Goal: Transaction & Acquisition: Subscribe to service/newsletter

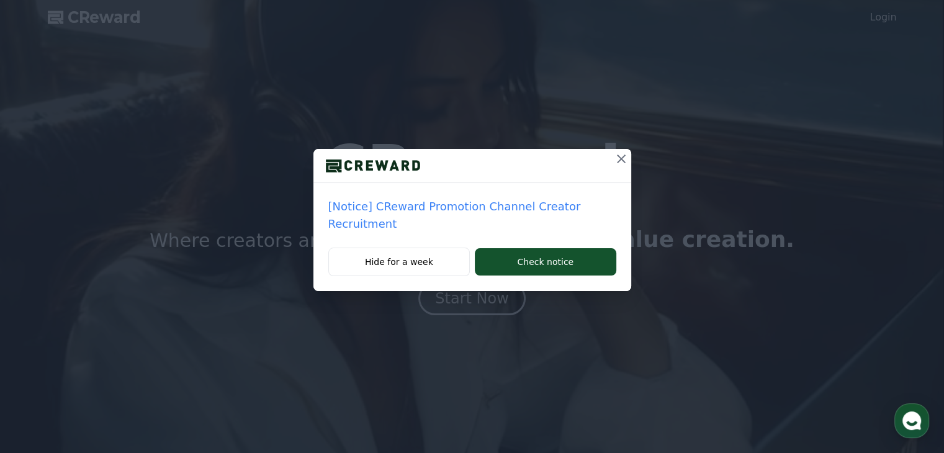
click at [619, 158] on icon at bounding box center [621, 159] width 9 height 9
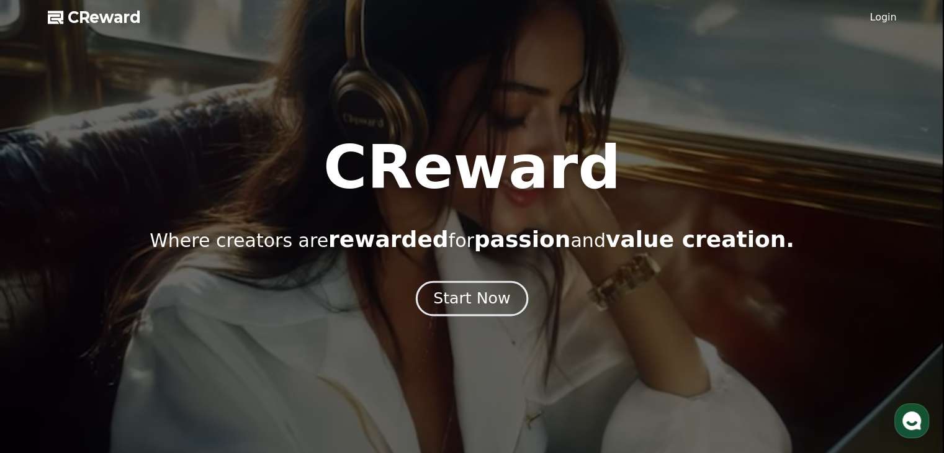
click at [490, 299] on div "Start Now" at bounding box center [471, 298] width 77 height 21
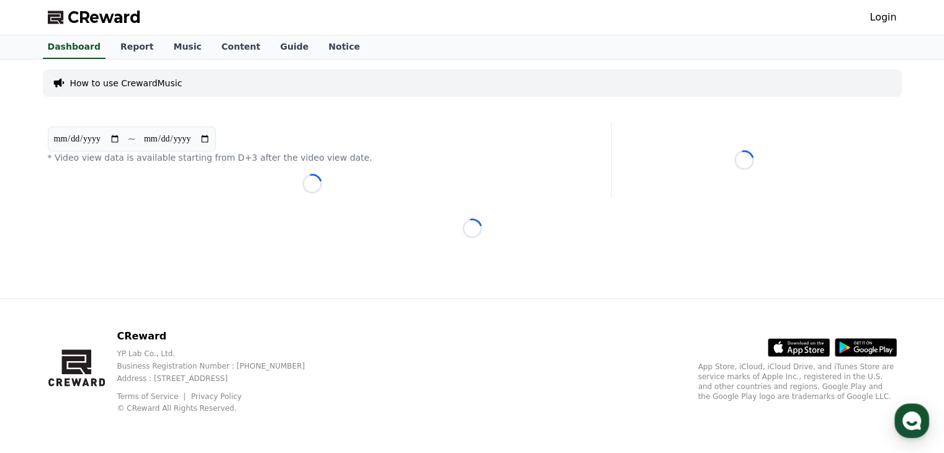
click at [892, 16] on link "Login" at bounding box center [883, 17] width 27 height 15
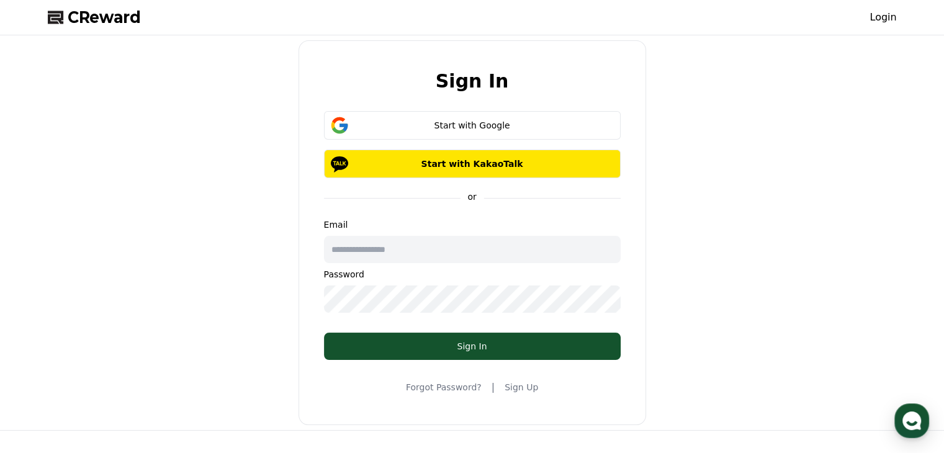
click at [512, 384] on link "Sign Up" at bounding box center [522, 387] width 34 height 12
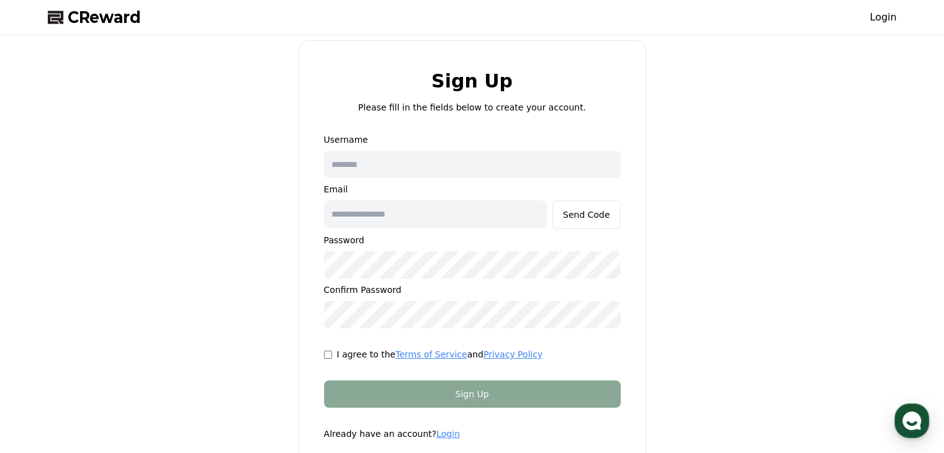
click at [457, 168] on input "text" at bounding box center [472, 164] width 297 height 27
type input "**********"
click at [439, 222] on input "text" at bounding box center [436, 214] width 224 height 27
type input "**********"
click at [365, 353] on p "I agree to the Terms of Service and Privacy Policy" at bounding box center [440, 354] width 206 height 12
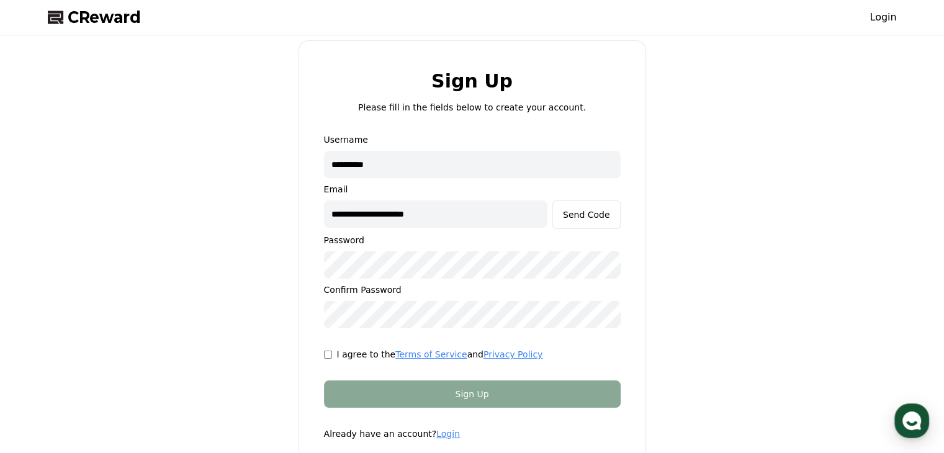
click at [328, 360] on div "I agree to the Terms of Service and Privacy Policy" at bounding box center [472, 354] width 297 height 12
click at [601, 214] on div "Send Code" at bounding box center [586, 215] width 47 height 12
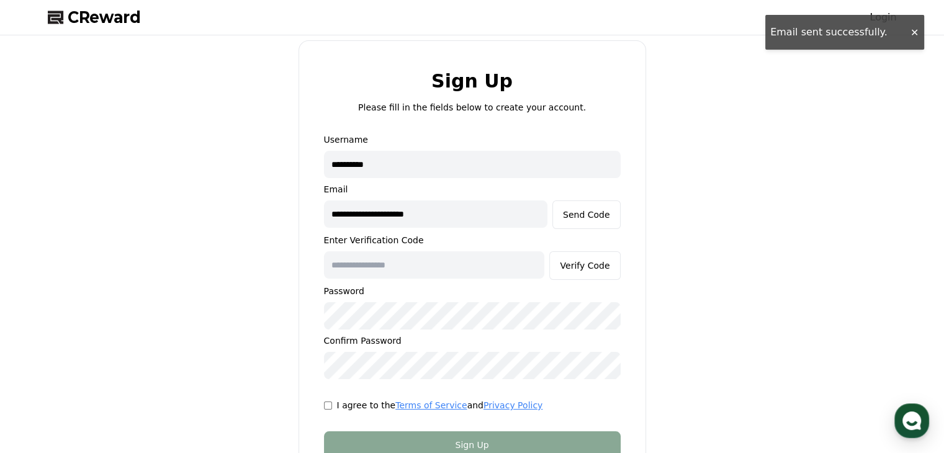
click at [448, 264] on input "text" at bounding box center [434, 264] width 221 height 27
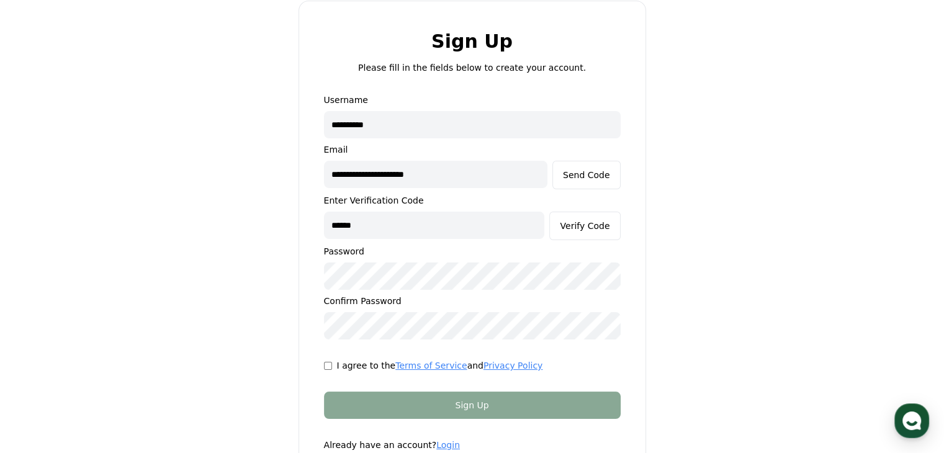
scroll to position [62, 0]
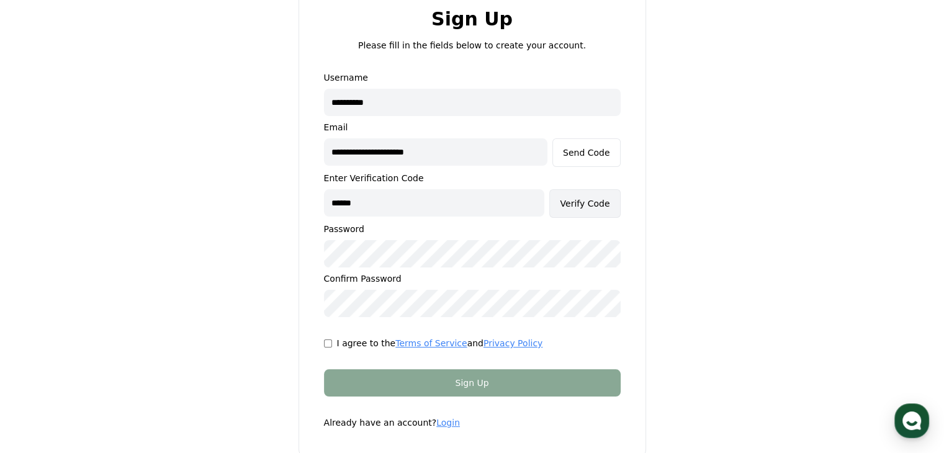
type input "******"
click at [576, 202] on div "Verify Code" at bounding box center [585, 203] width 50 height 12
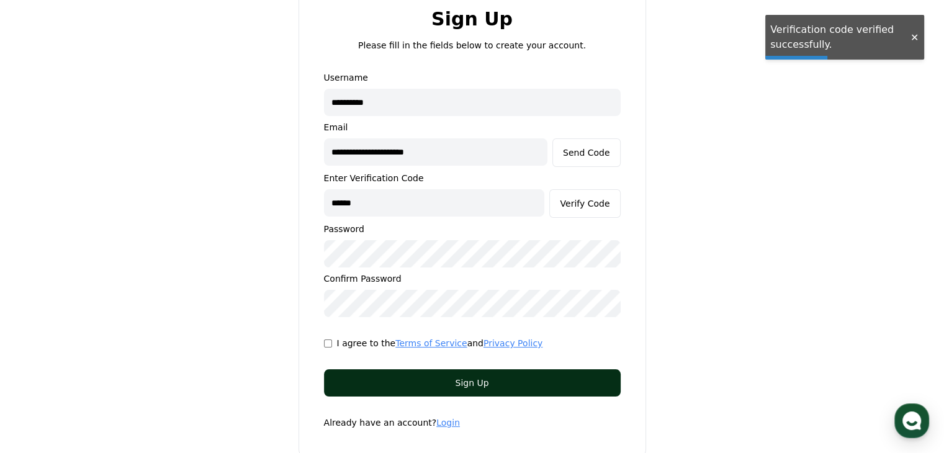
click at [487, 383] on div "Sign Up" at bounding box center [472, 383] width 247 height 12
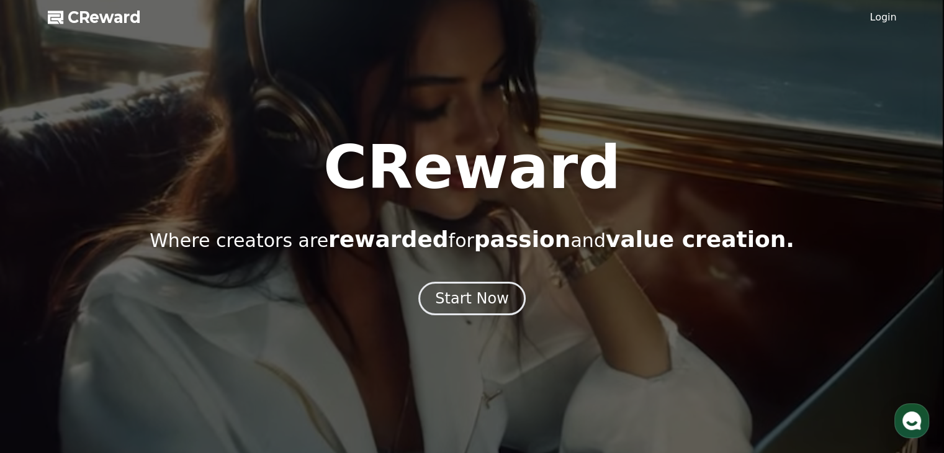
click at [879, 19] on link "Login" at bounding box center [883, 17] width 27 height 15
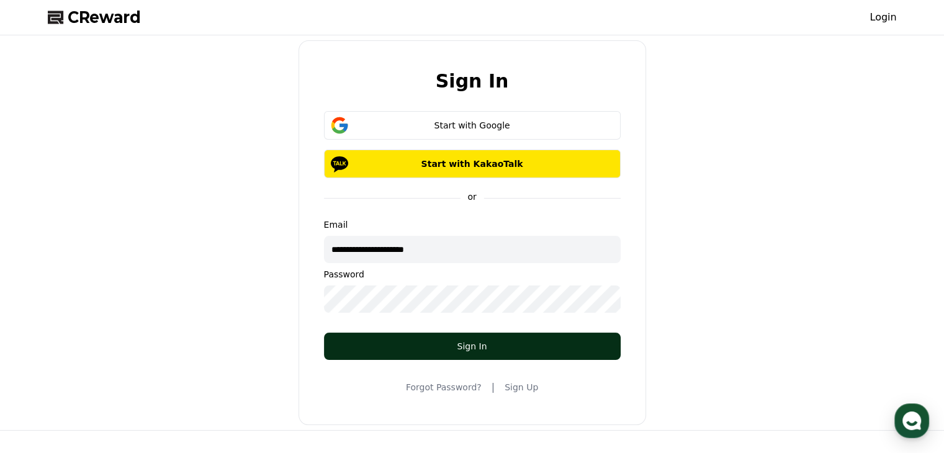
click at [430, 350] on div "Sign In" at bounding box center [472, 346] width 247 height 12
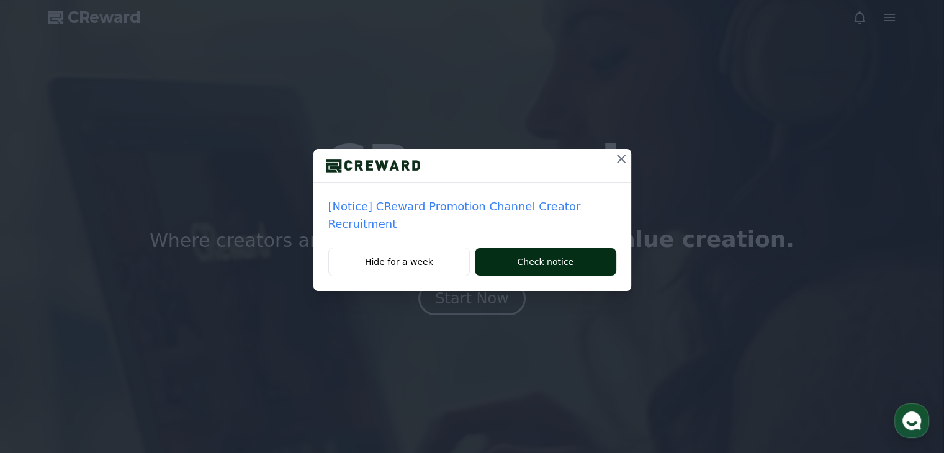
click at [490, 248] on button "Check notice" at bounding box center [545, 261] width 141 height 27
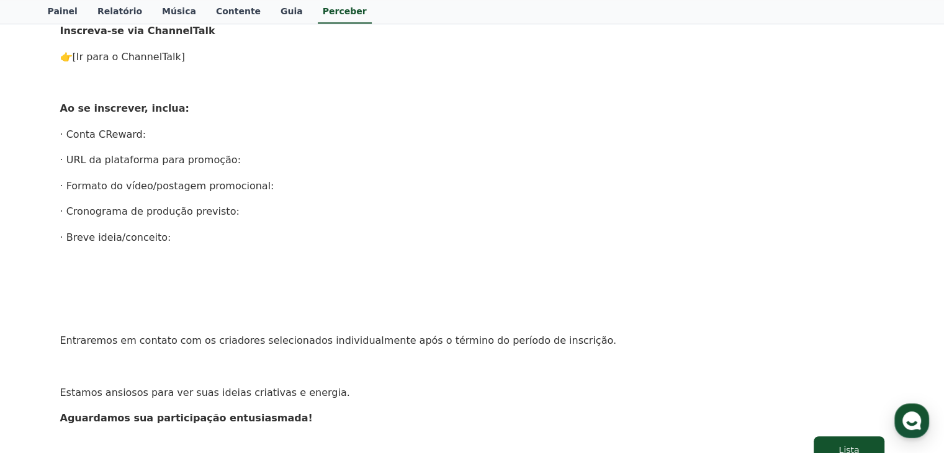
scroll to position [522, 0]
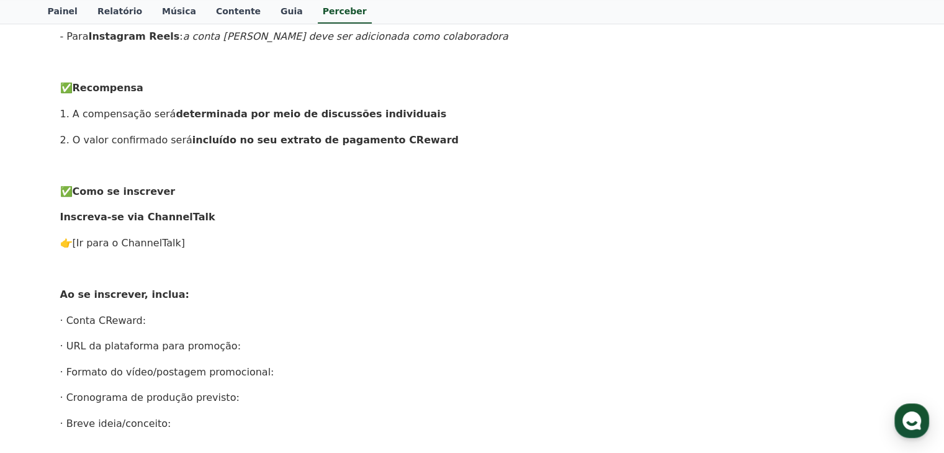
click at [156, 240] on font "[Ir para o ChannelTalk]" at bounding box center [129, 243] width 113 height 12
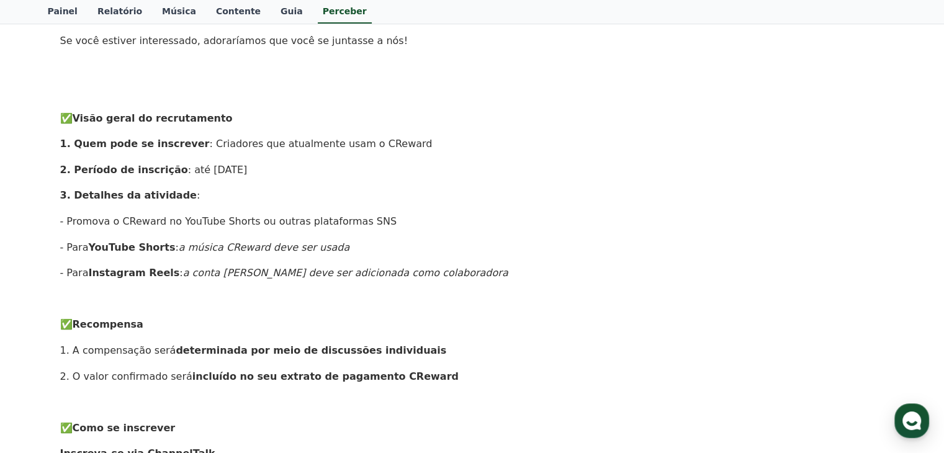
scroll to position [0, 0]
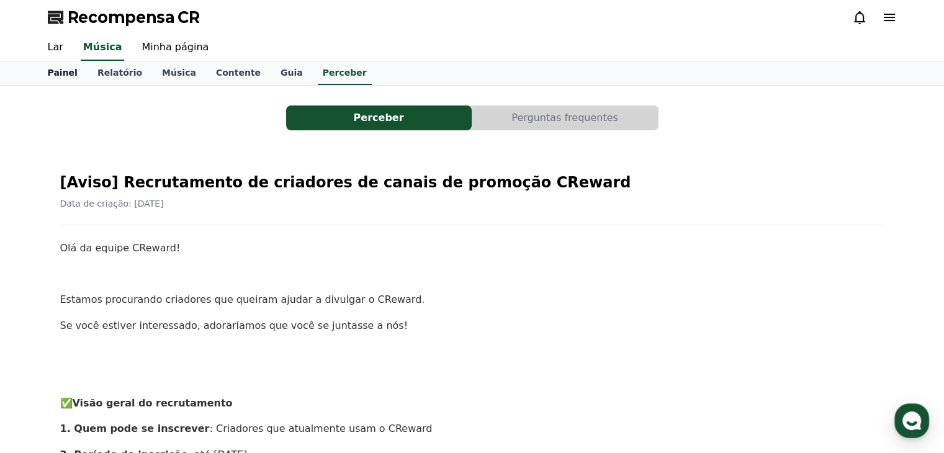
click at [51, 72] on font "Painel" at bounding box center [63, 73] width 30 height 10
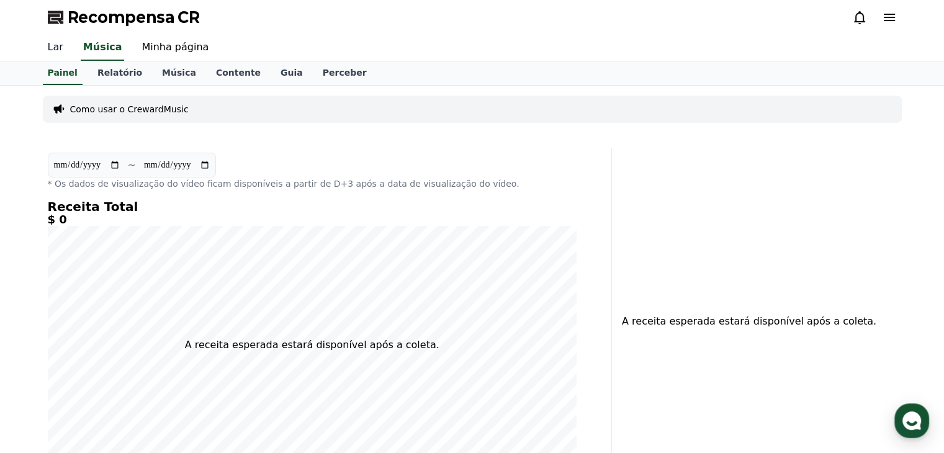
click at [52, 48] on font "Lar" at bounding box center [56, 47] width 16 height 12
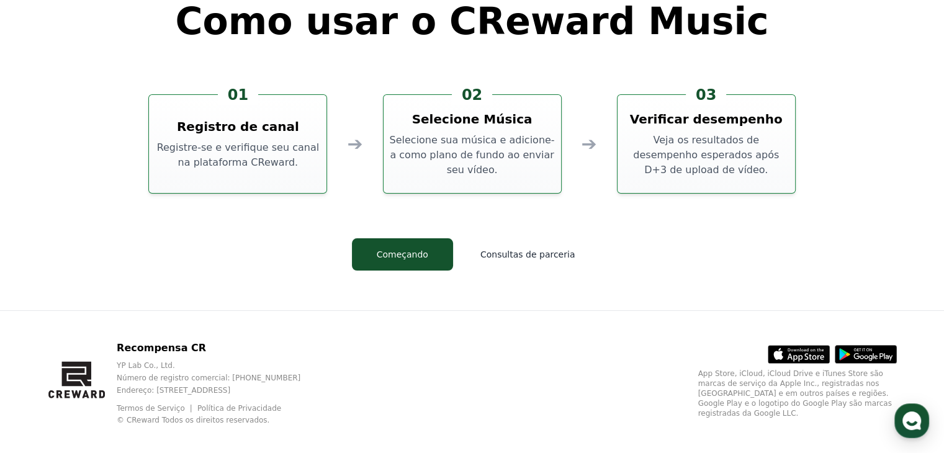
scroll to position [3353, 0]
